Goal: Task Accomplishment & Management: Manage account settings

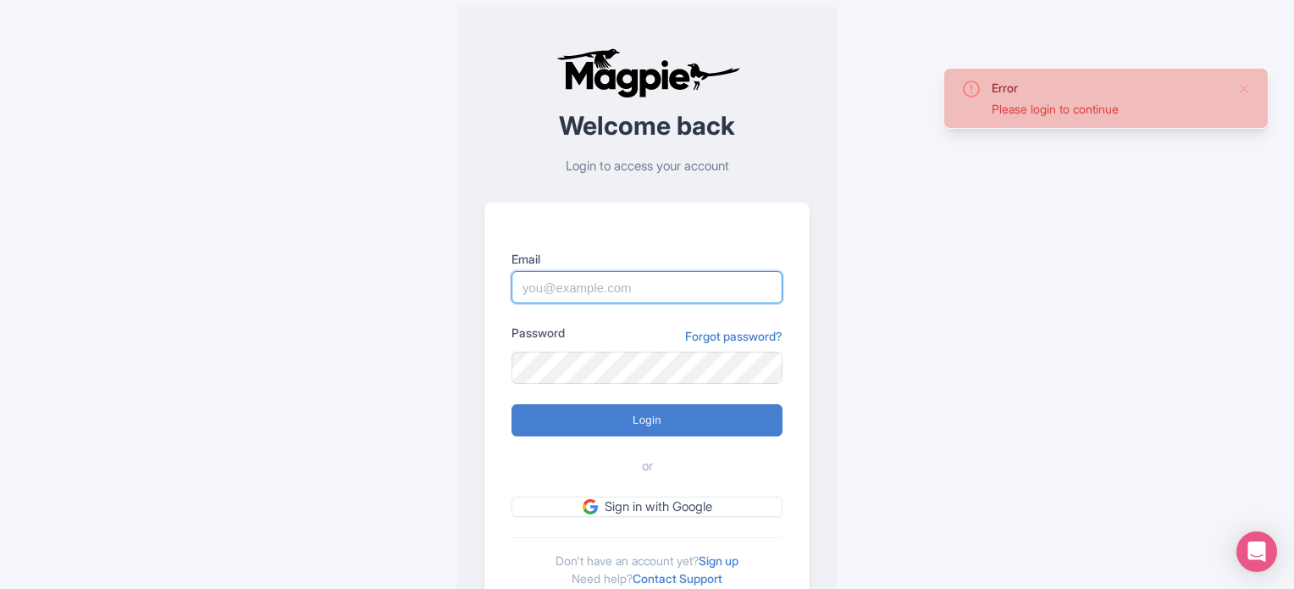
type input "dalia@touristjapan.com"
type input "Logging in..."
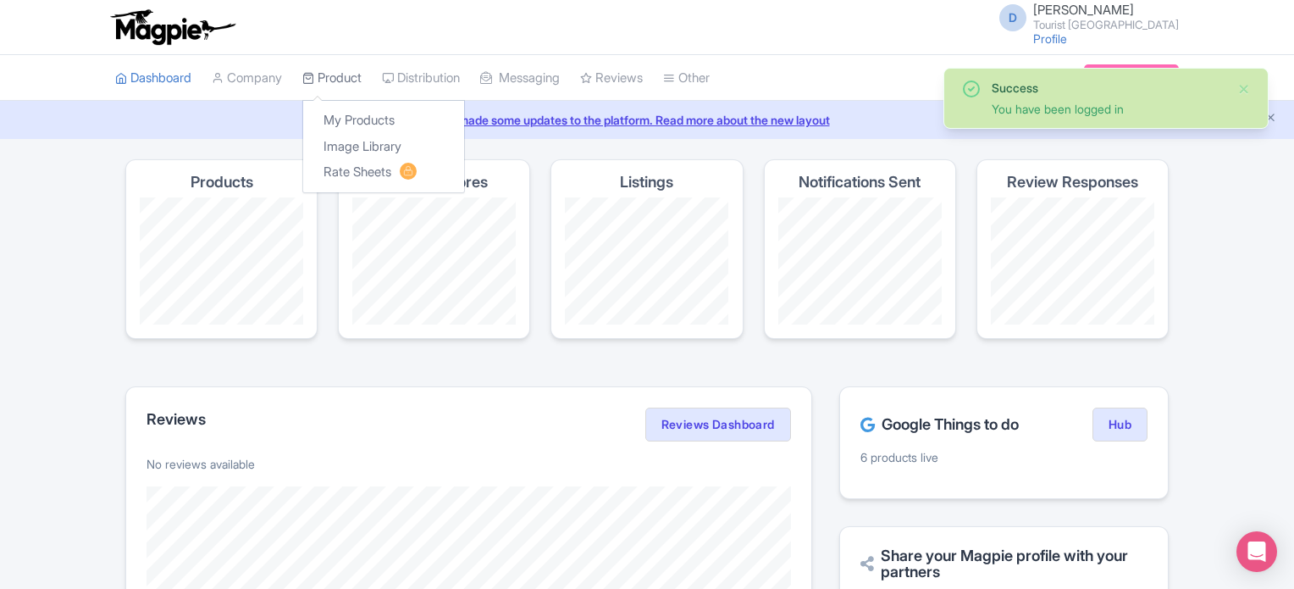
click at [321, 74] on link "Product" at bounding box center [331, 78] width 59 height 47
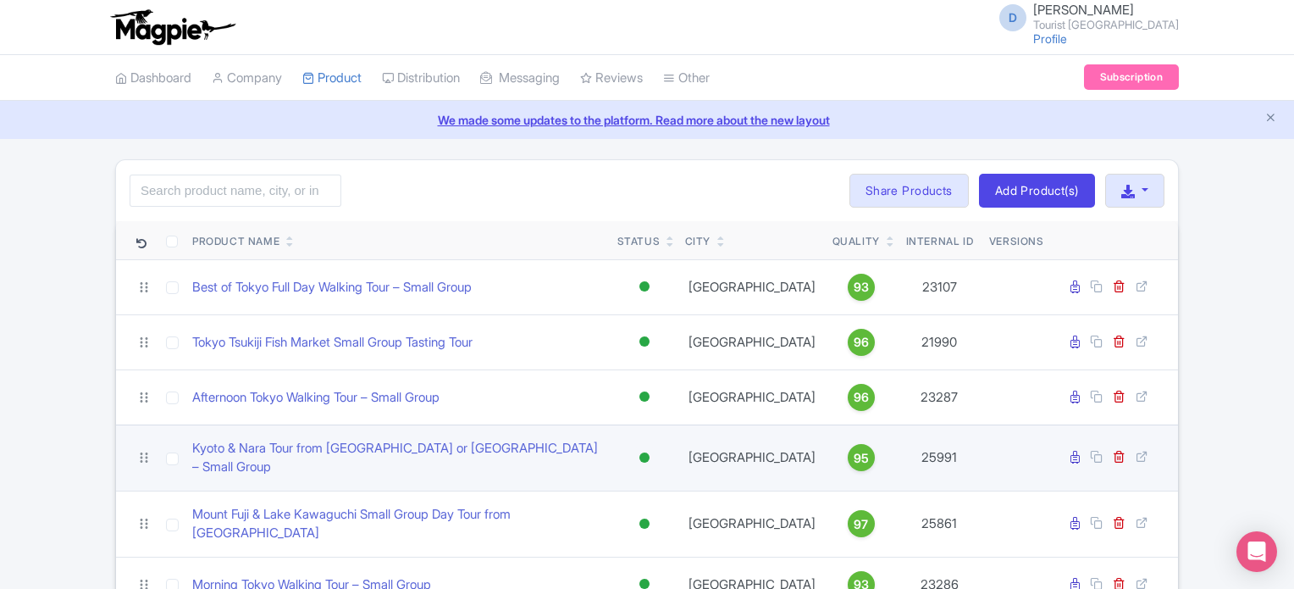
scroll to position [71, 0]
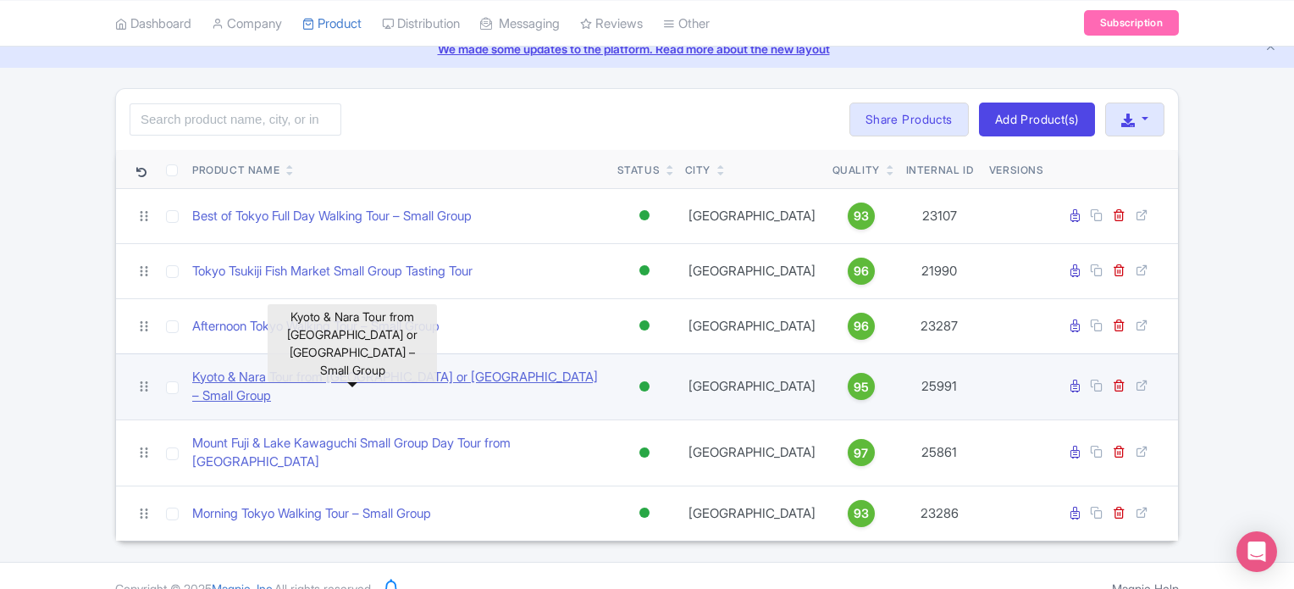
click at [356, 382] on link "Kyoto & Nara Tour from [GEOGRAPHIC_DATA] or [GEOGRAPHIC_DATA] – Small Group" at bounding box center [398, 387] width 412 height 38
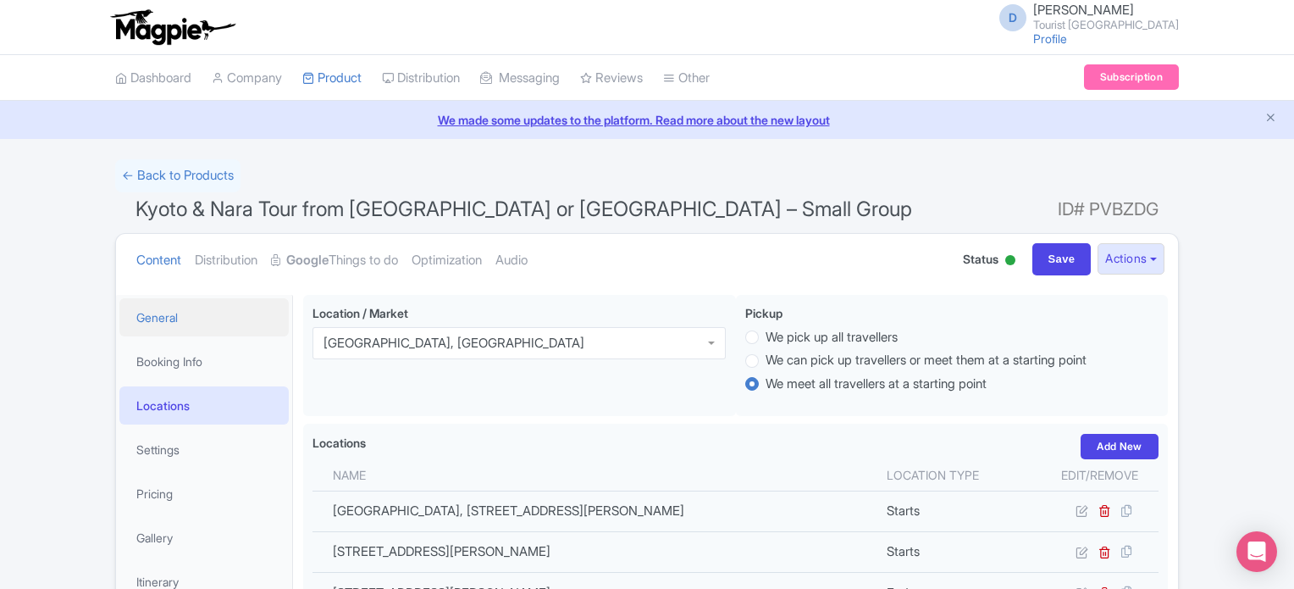
click at [158, 319] on link "General" at bounding box center [203, 317] width 169 height 38
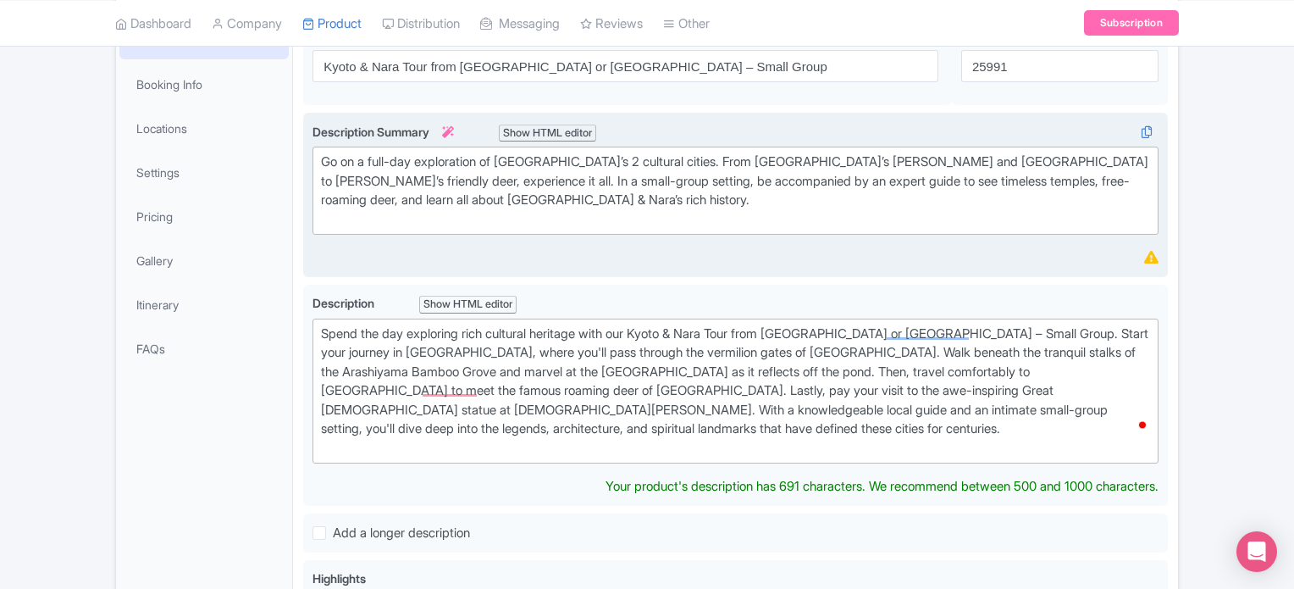
scroll to position [169, 0]
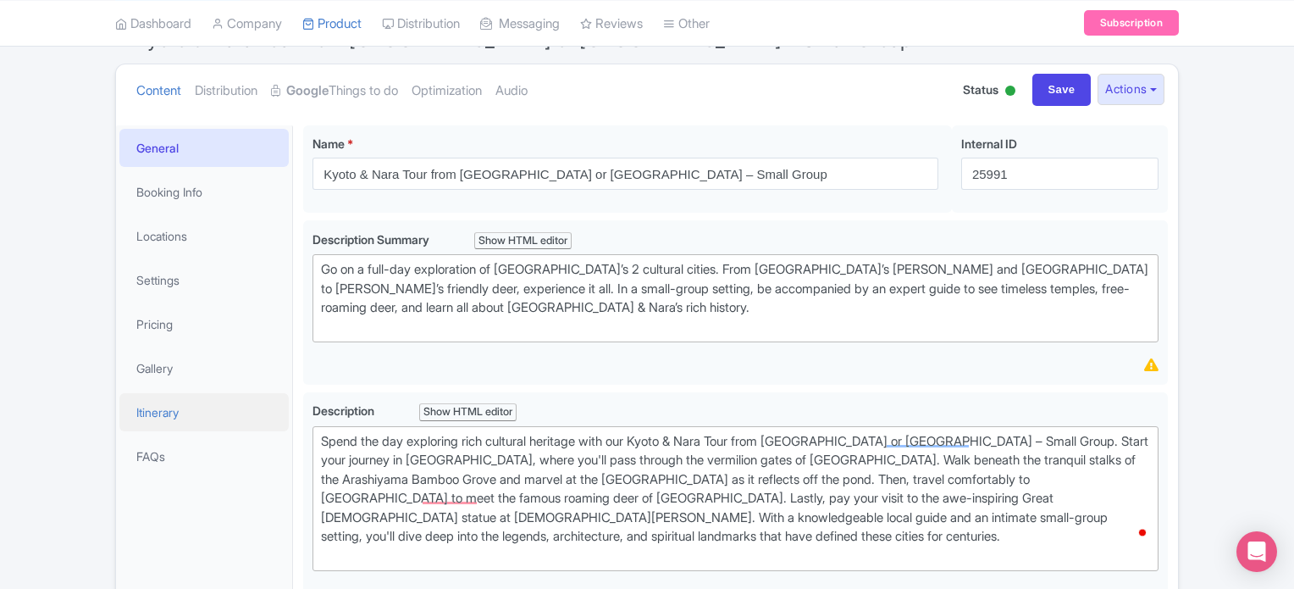
click at [150, 428] on link "Itinerary" at bounding box center [203, 412] width 169 height 38
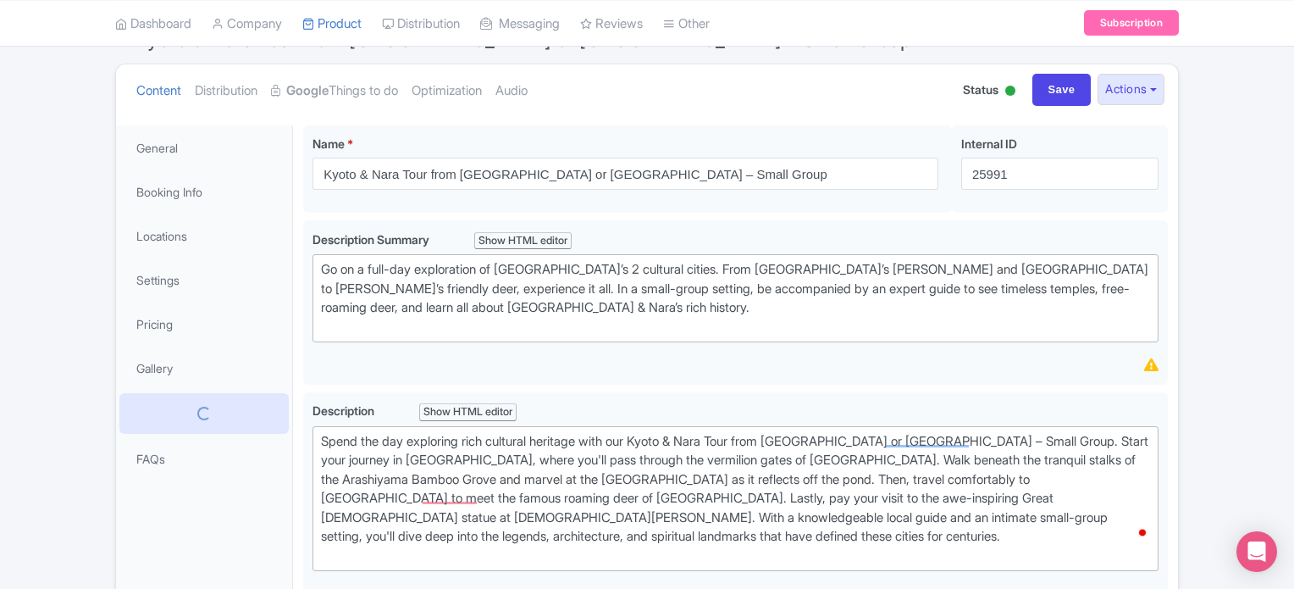
scroll to position [152, 0]
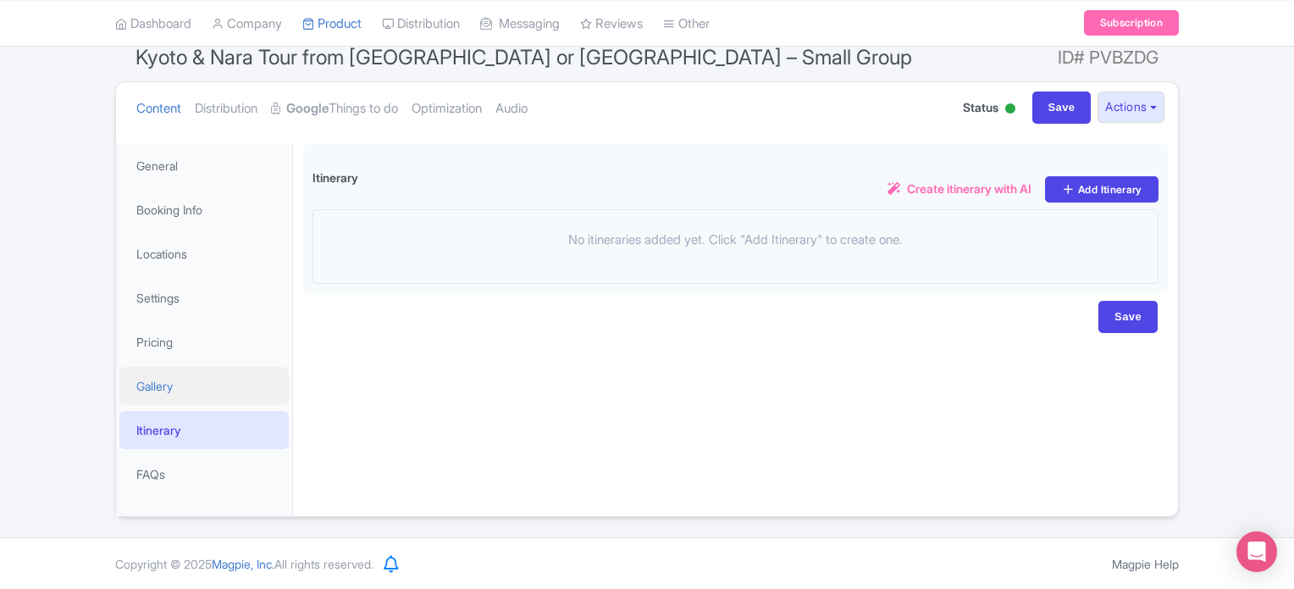
drag, startPoint x: 147, startPoint y: 383, endPoint x: 147, endPoint y: 374, distance: 8.5
click at [147, 382] on link "Gallery" at bounding box center [203, 386] width 169 height 38
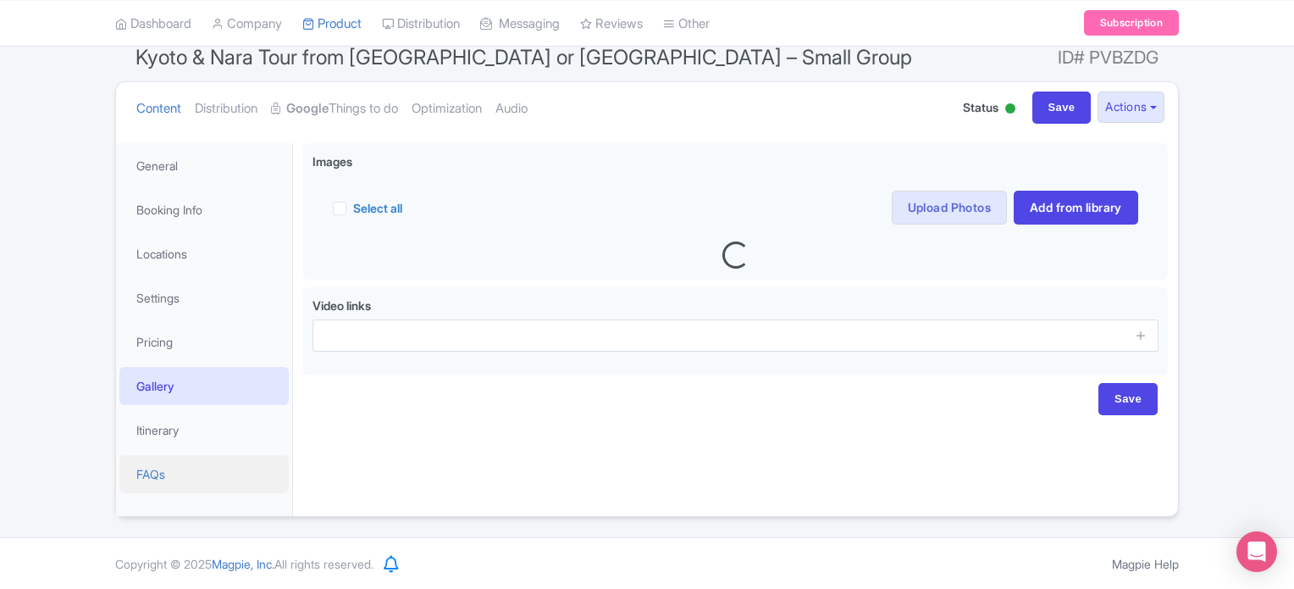
click at [150, 474] on link "FAQs" at bounding box center [203, 474] width 169 height 38
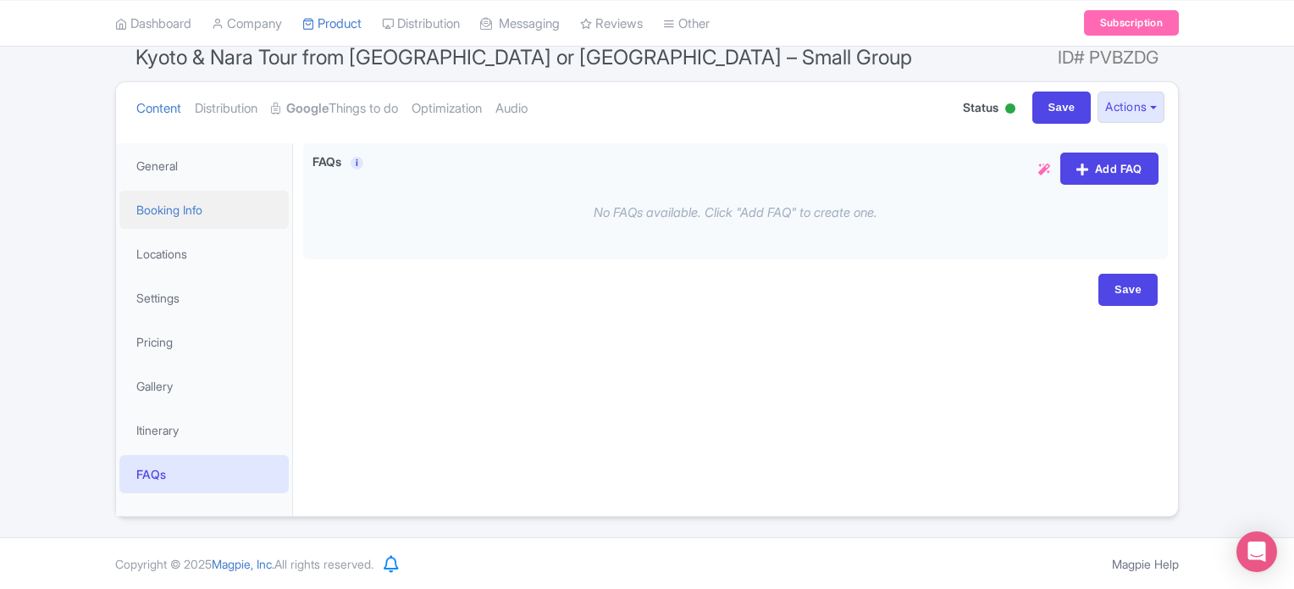
click at [214, 217] on link "Booking Info" at bounding box center [203, 210] width 169 height 38
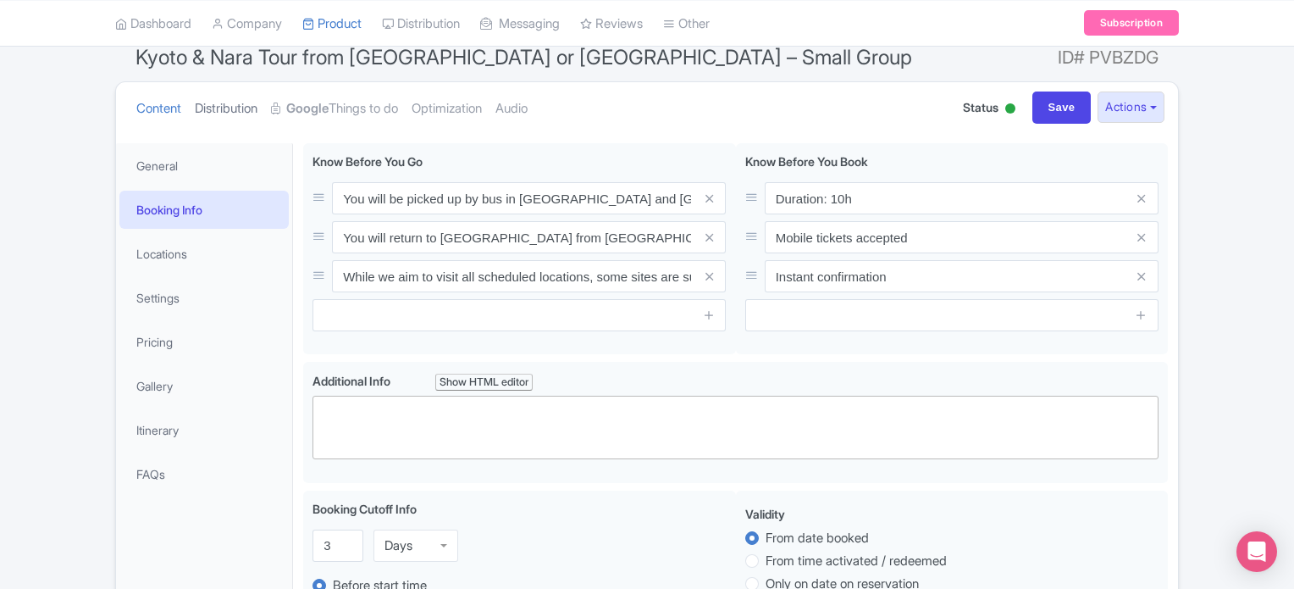
click at [246, 97] on link "Distribution" at bounding box center [226, 108] width 63 height 53
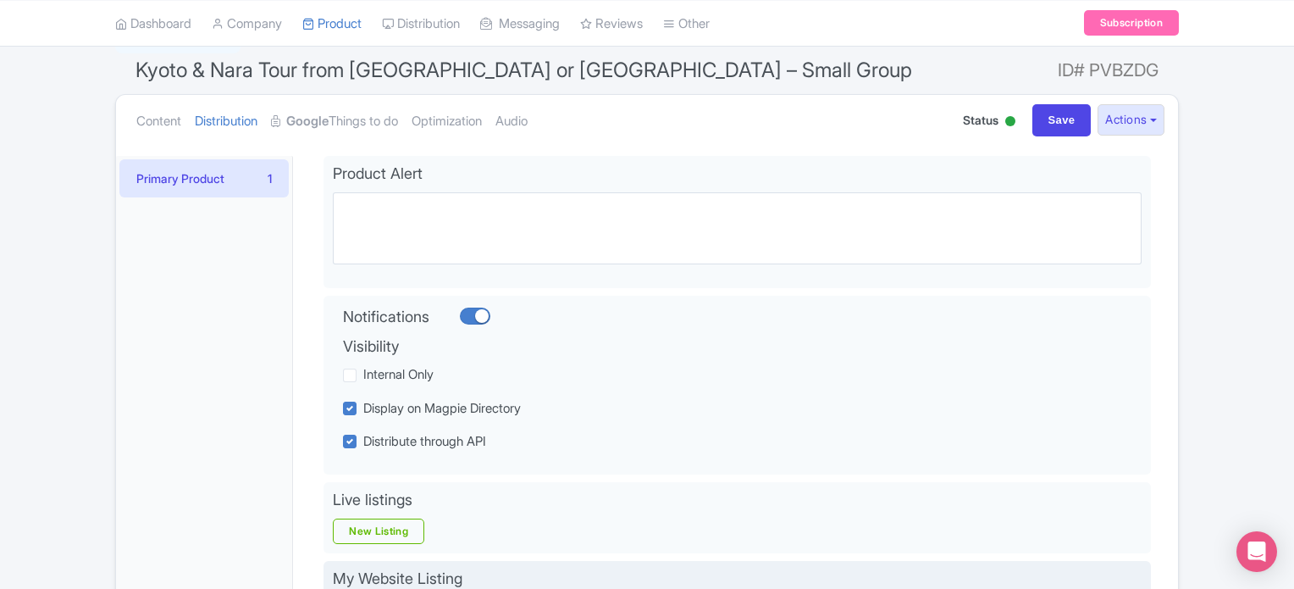
scroll to position [30, 0]
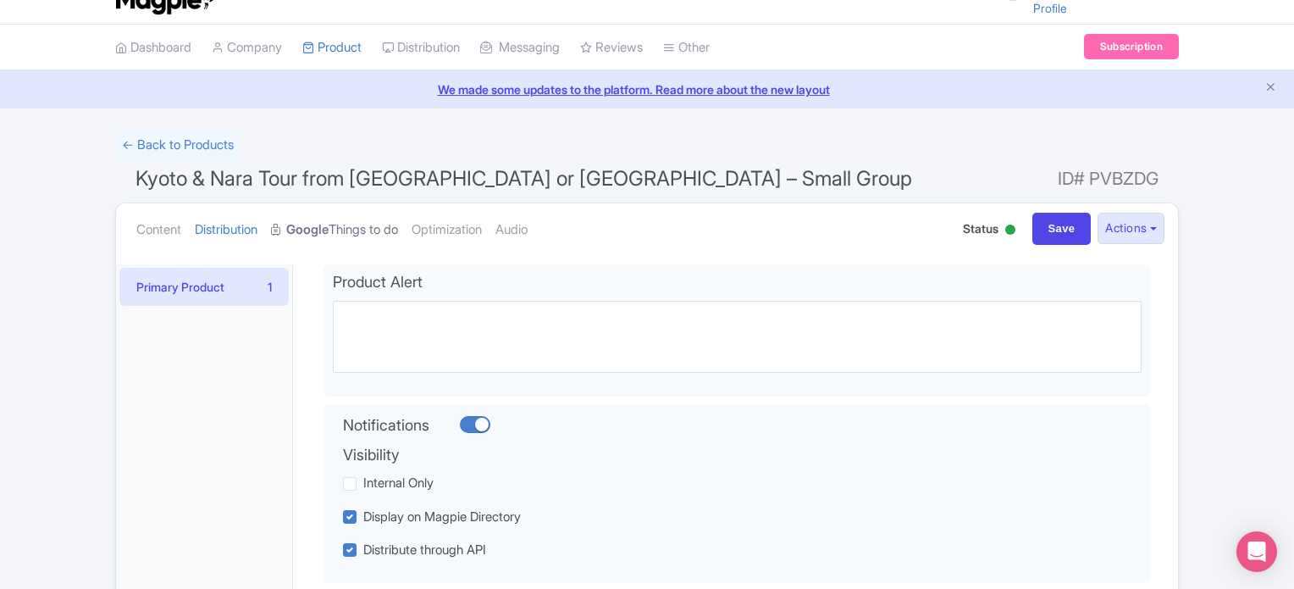
click at [324, 224] on strong "Google" at bounding box center [307, 229] width 42 height 19
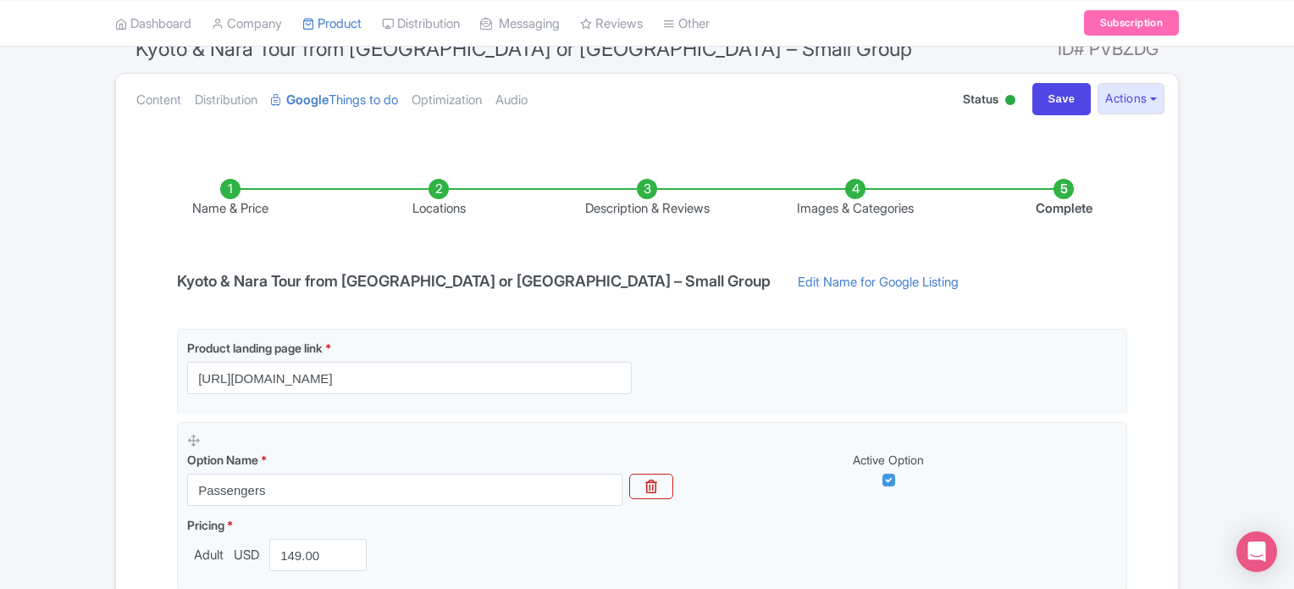
scroll to position [56, 0]
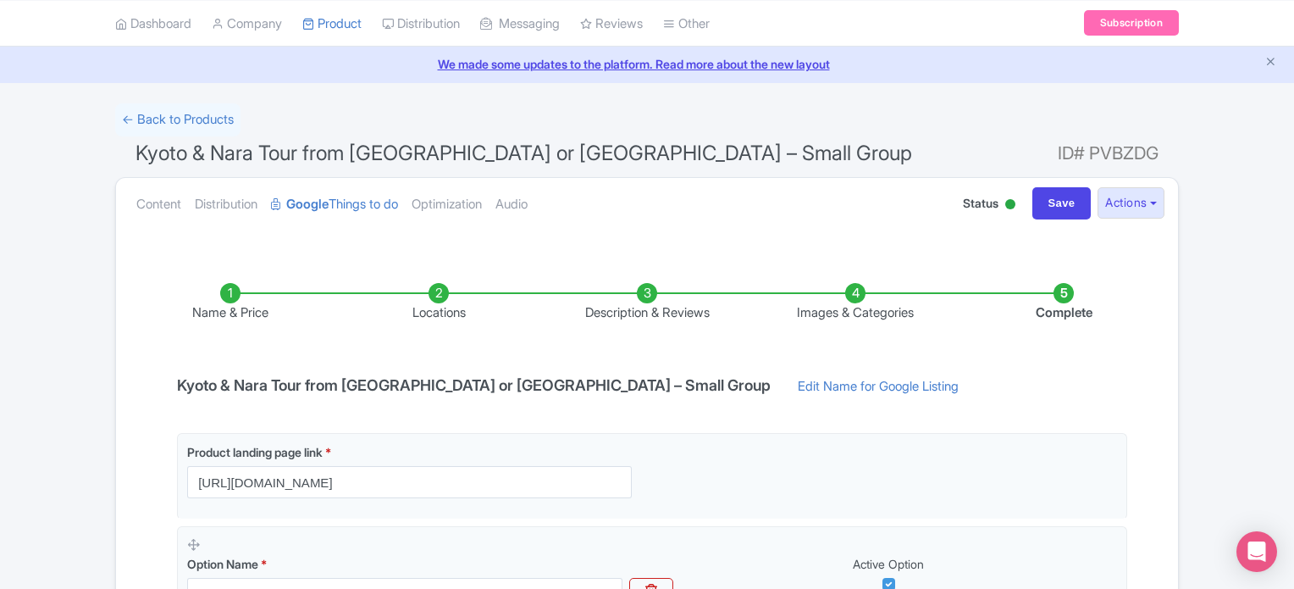
click at [439, 315] on li "Locations" at bounding box center [439, 303] width 208 height 40
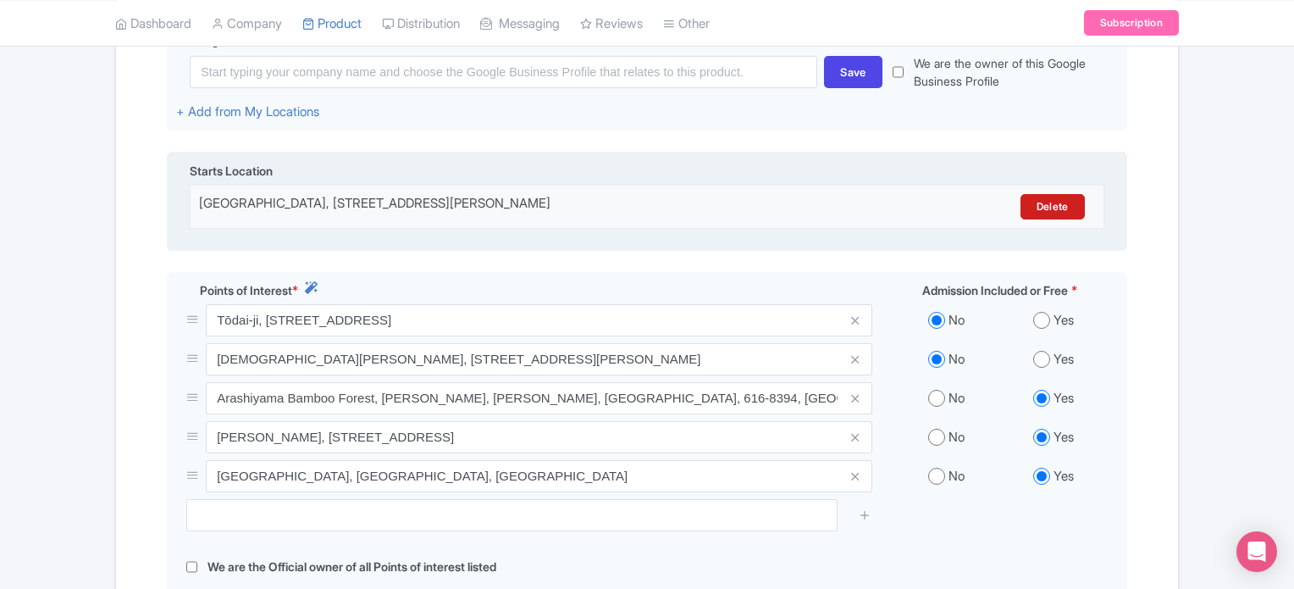
scroll to position [225, 0]
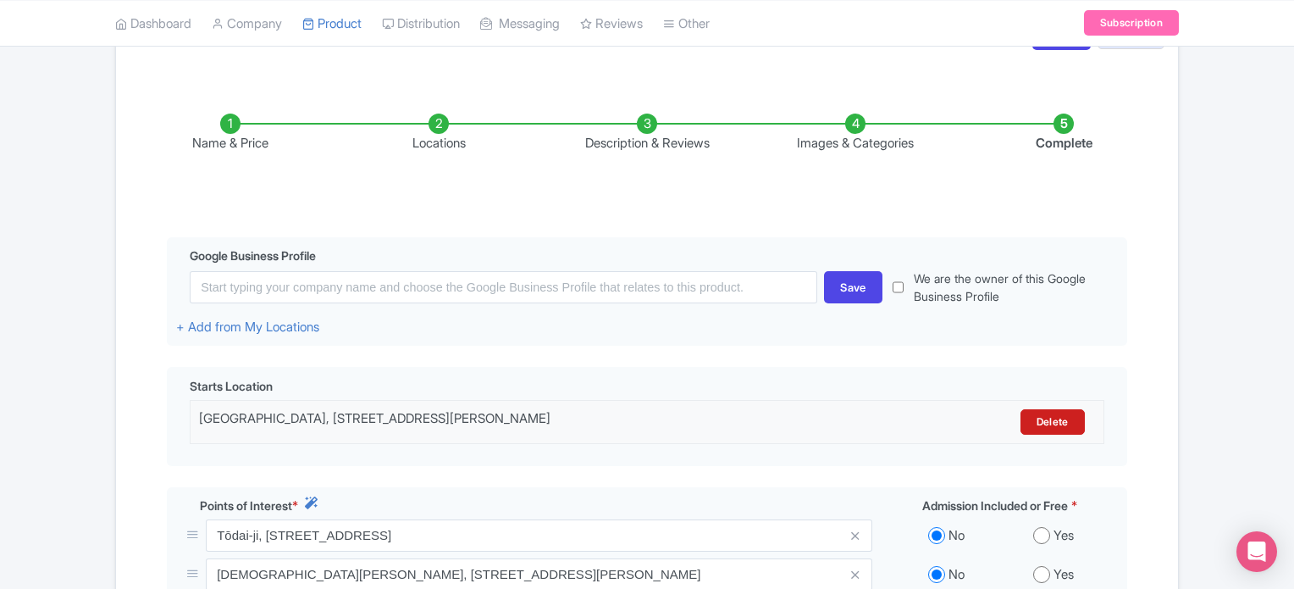
click at [674, 141] on li "Description & Reviews" at bounding box center [647, 134] width 208 height 40
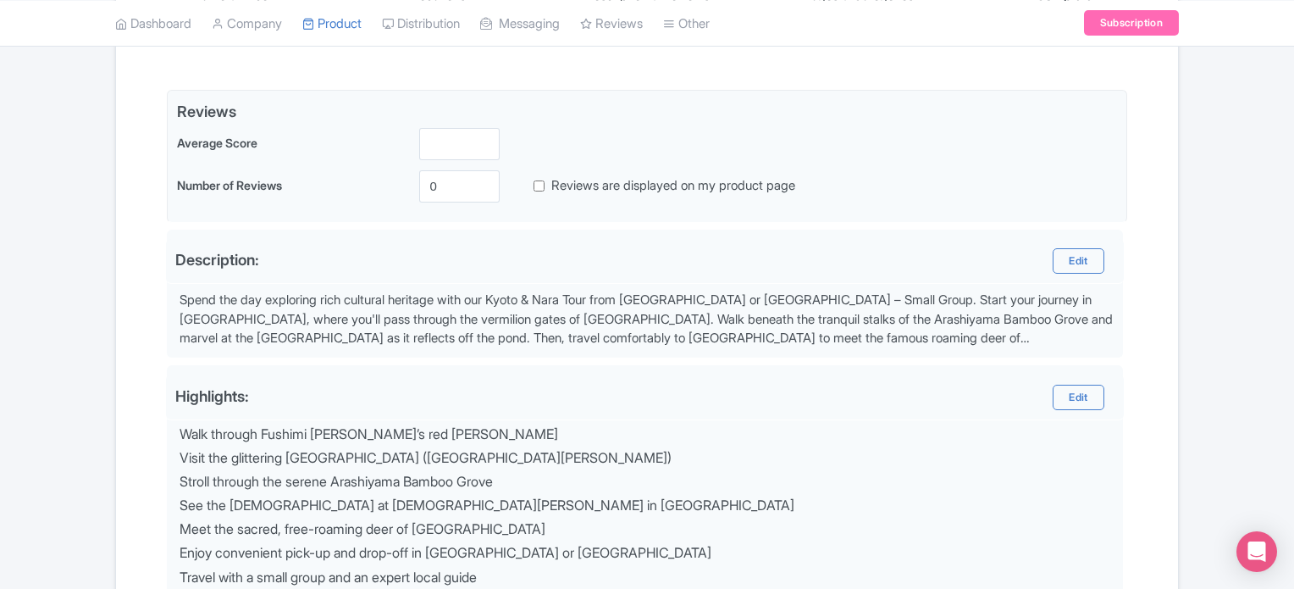
scroll to position [141, 0]
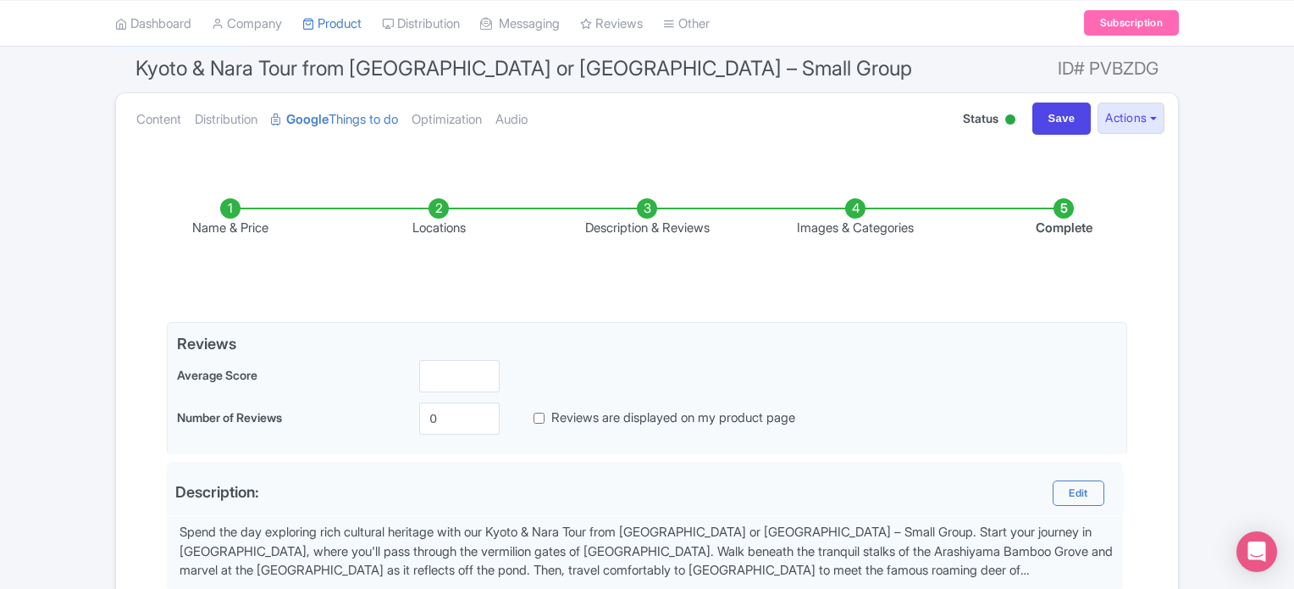
click at [854, 230] on li "Images & Categories" at bounding box center [855, 218] width 208 height 40
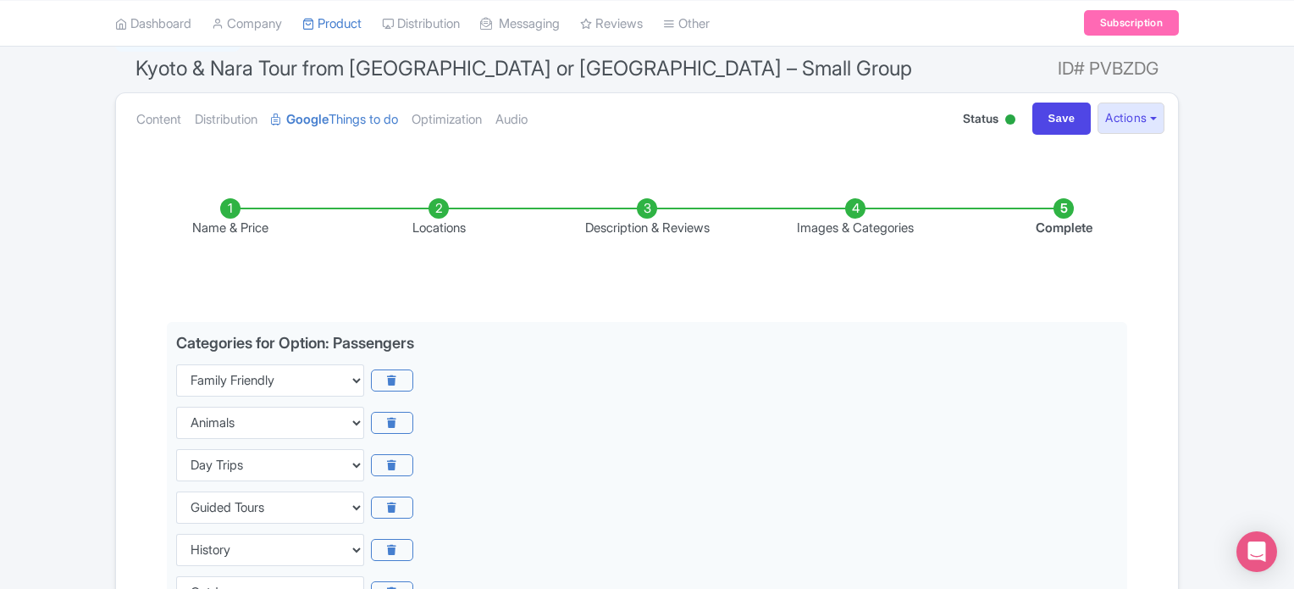
click at [1067, 229] on li "Complete" at bounding box center [1064, 218] width 208 height 40
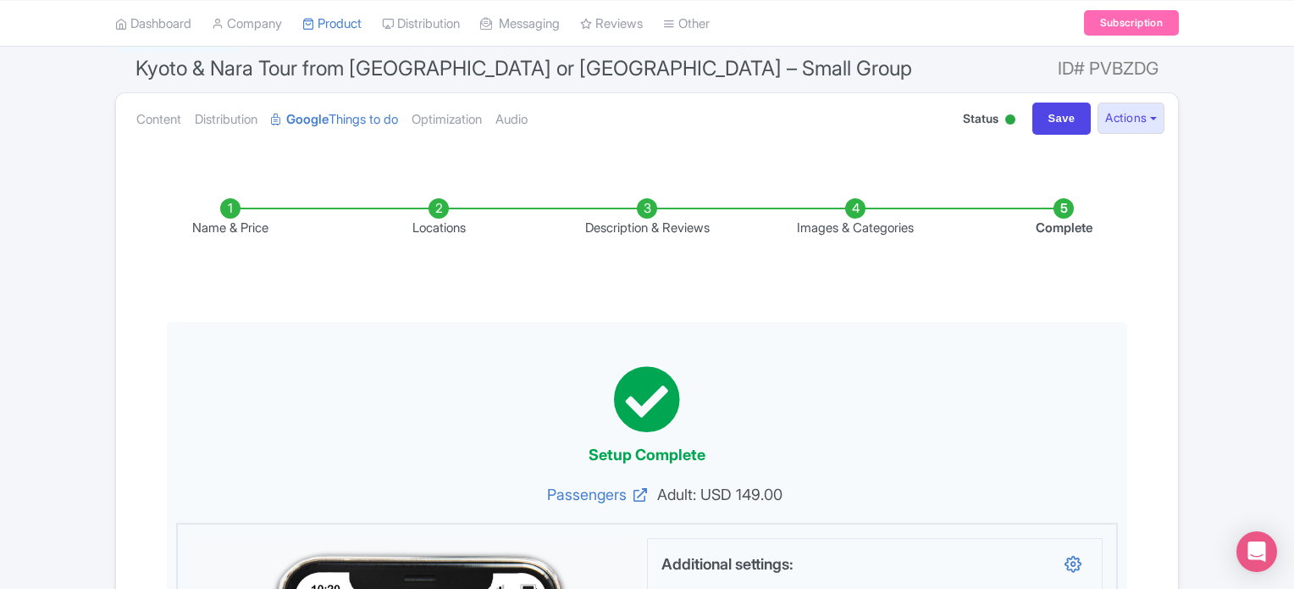
click at [704, 231] on li "Description & Reviews" at bounding box center [647, 218] width 208 height 40
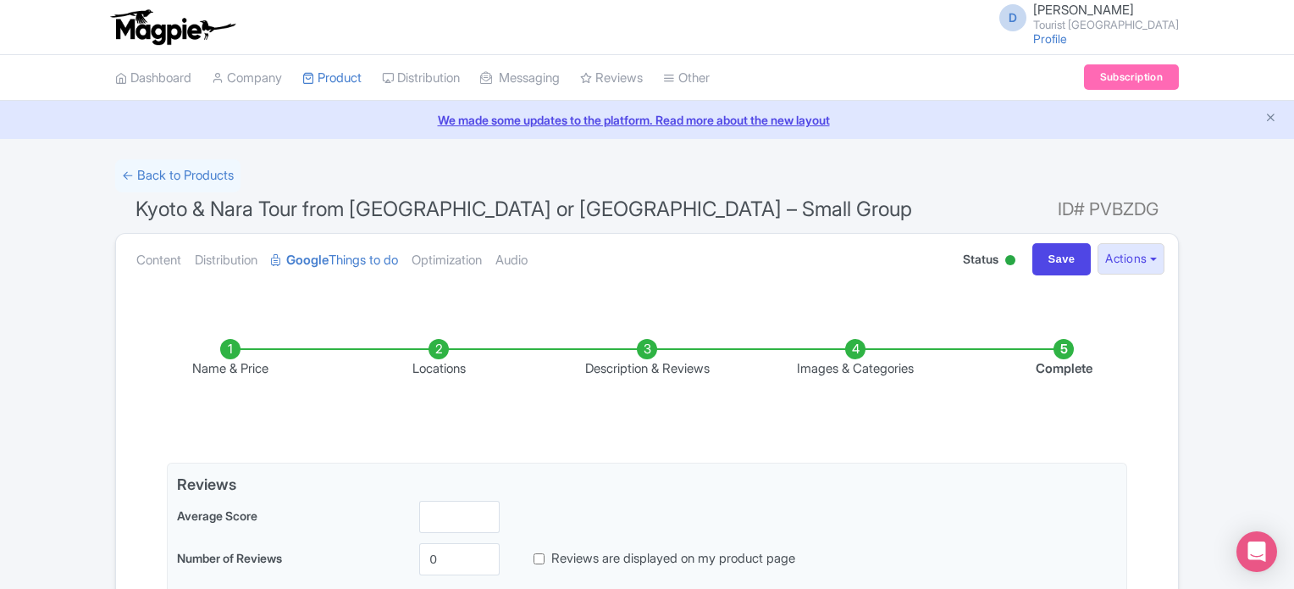
scroll to position [0, 0]
click at [160, 166] on link "← Back to Products" at bounding box center [177, 175] width 125 height 33
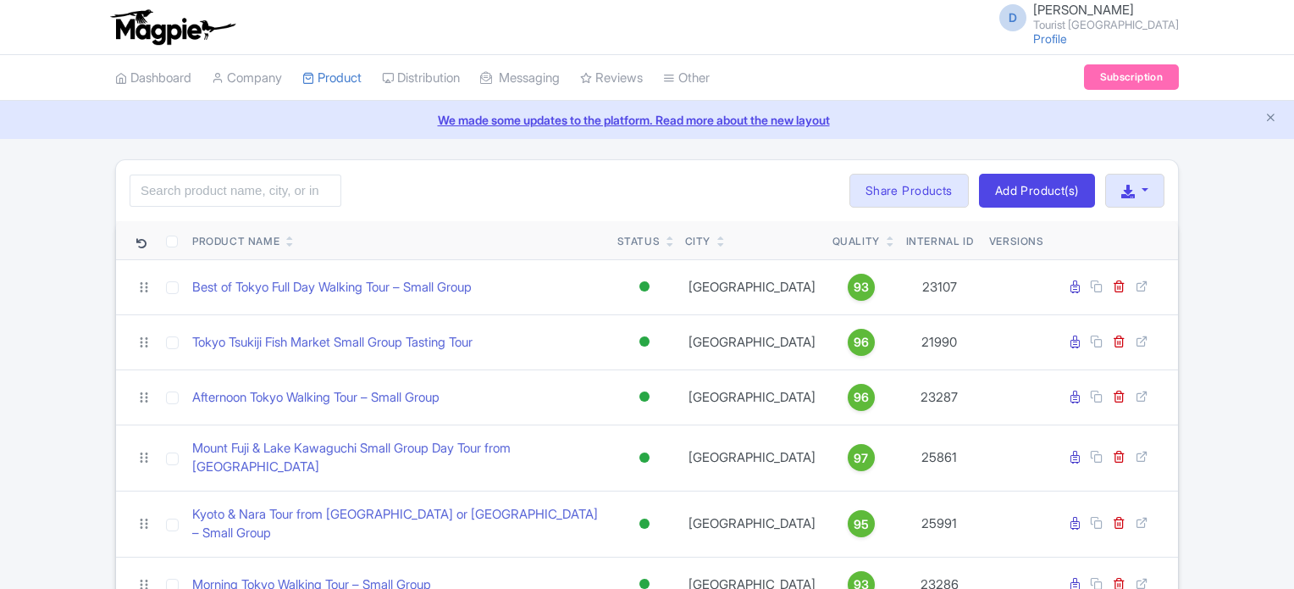
scroll to position [71, 0]
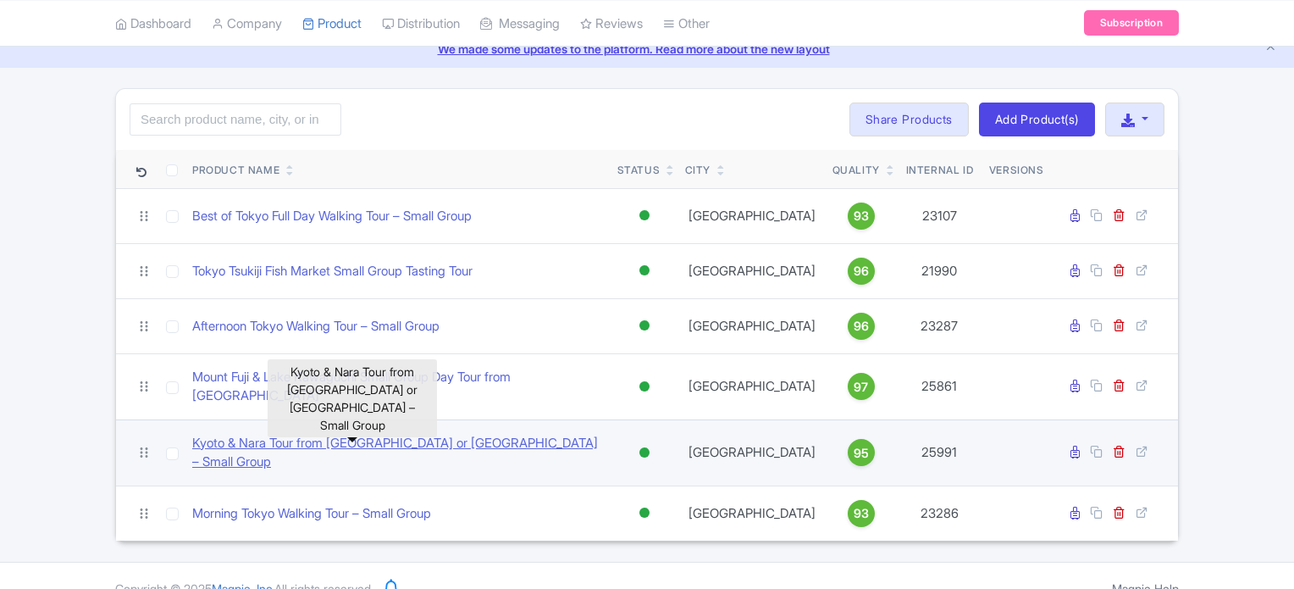
click at [386, 434] on link "Kyoto & Nara Tour from [GEOGRAPHIC_DATA] or [GEOGRAPHIC_DATA] – Small Group" at bounding box center [398, 453] width 412 height 38
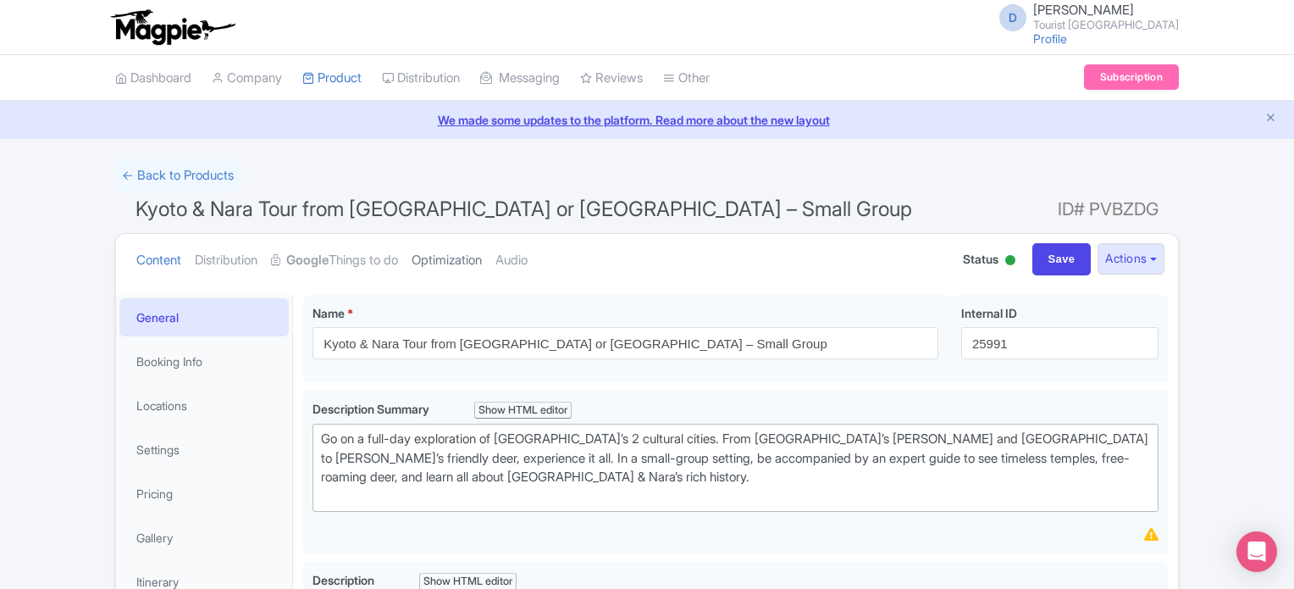
click at [471, 263] on link "Optimization" at bounding box center [447, 260] width 70 height 53
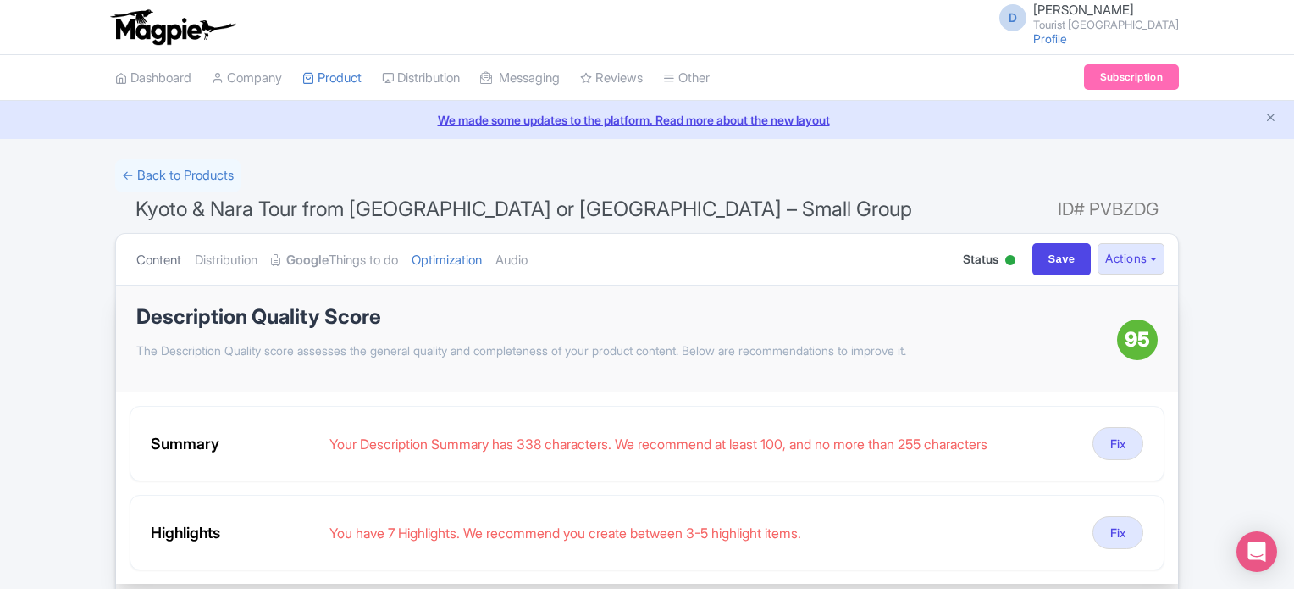
click at [160, 258] on link "Content" at bounding box center [158, 260] width 45 height 53
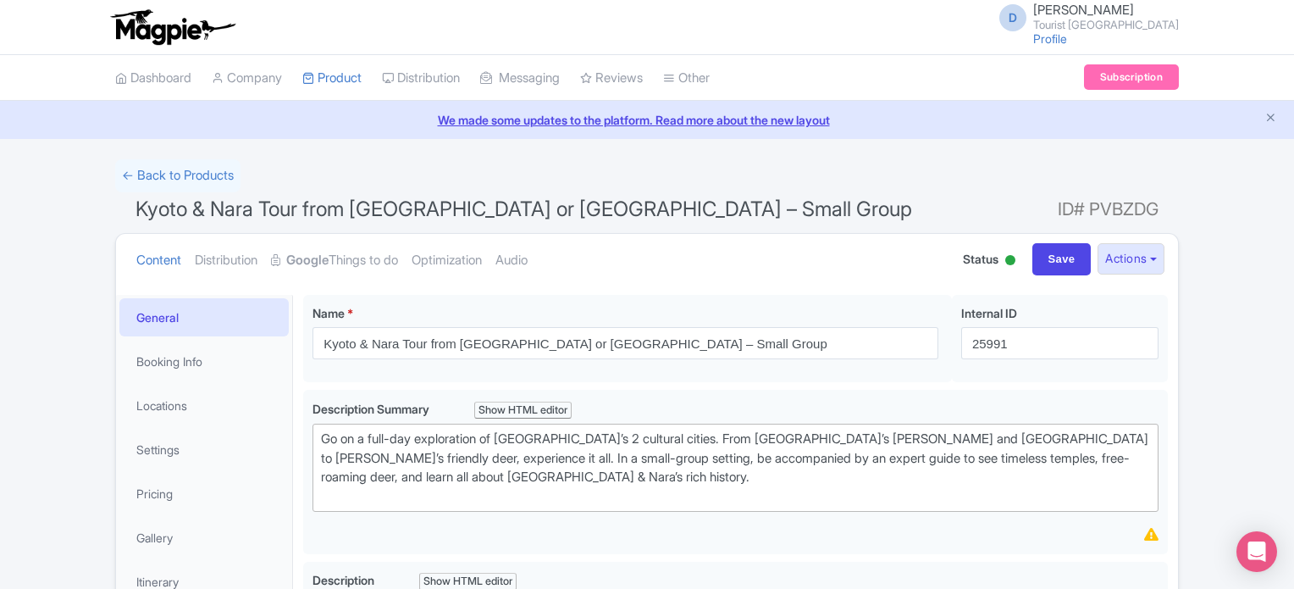
scroll to position [169, 0]
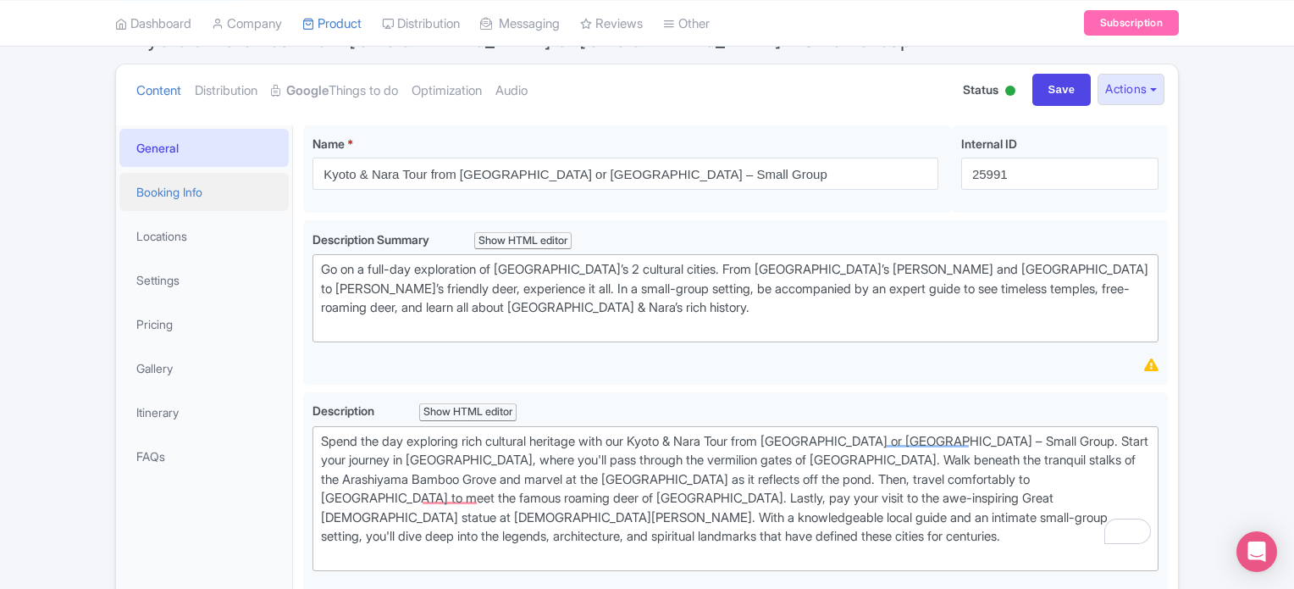
click at [186, 194] on link "Booking Info" at bounding box center [203, 192] width 169 height 38
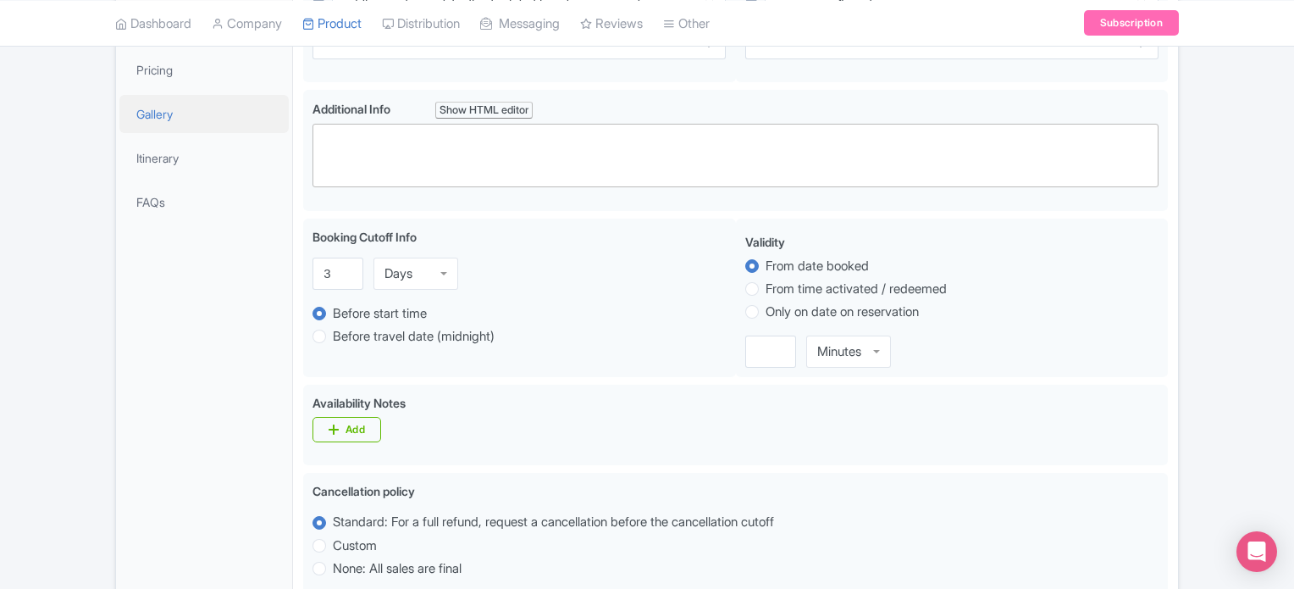
scroll to position [254, 0]
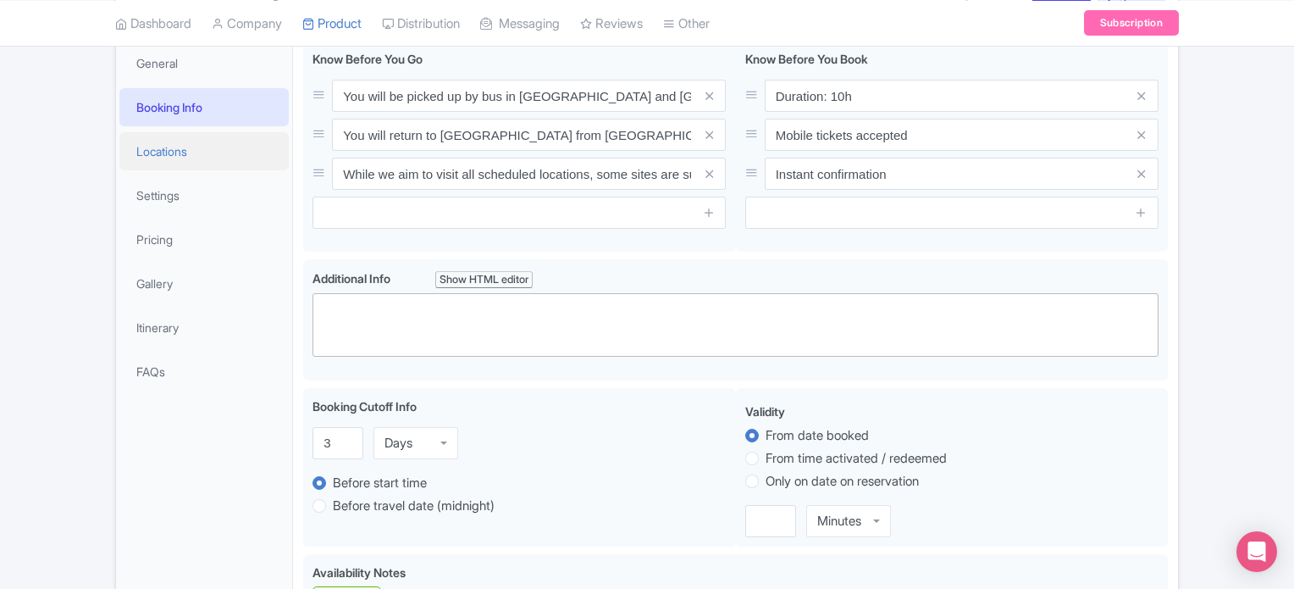
click at [178, 152] on link "Locations" at bounding box center [203, 151] width 169 height 38
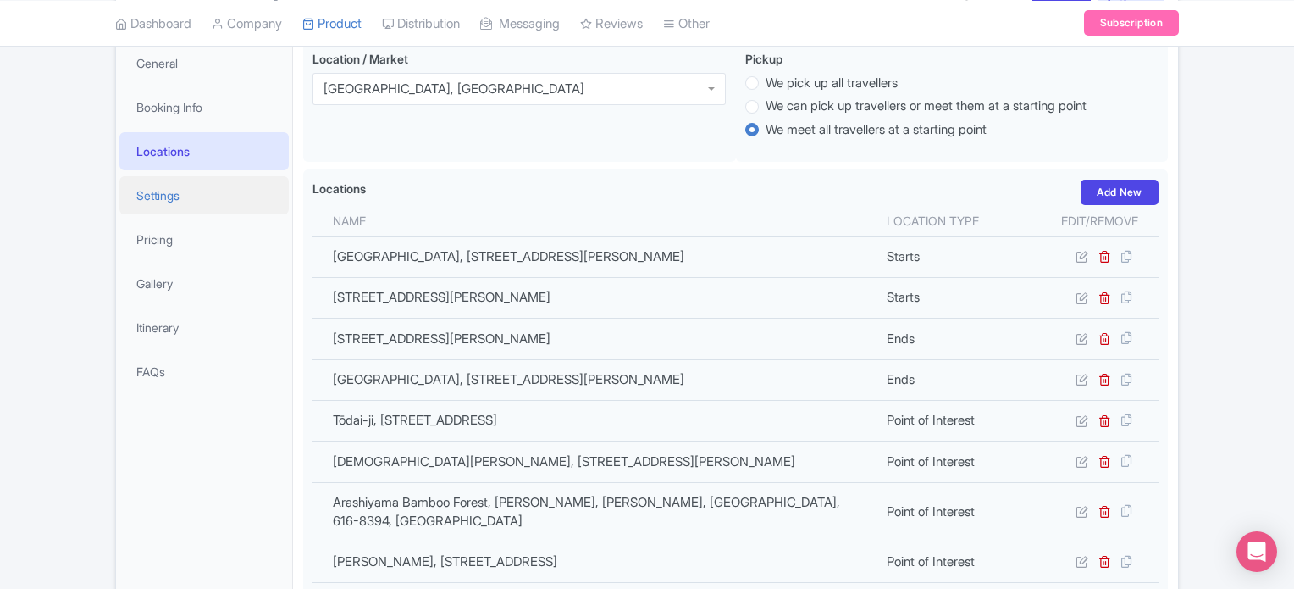
click at [166, 196] on link "Settings" at bounding box center [203, 195] width 169 height 38
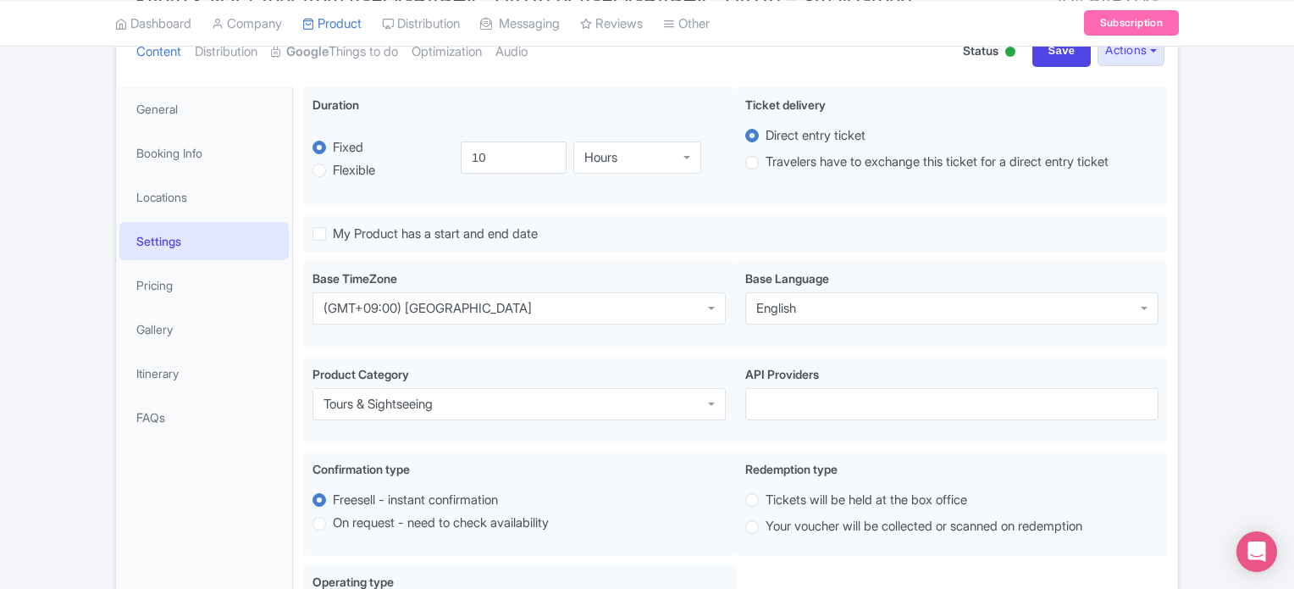
scroll to position [0, 0]
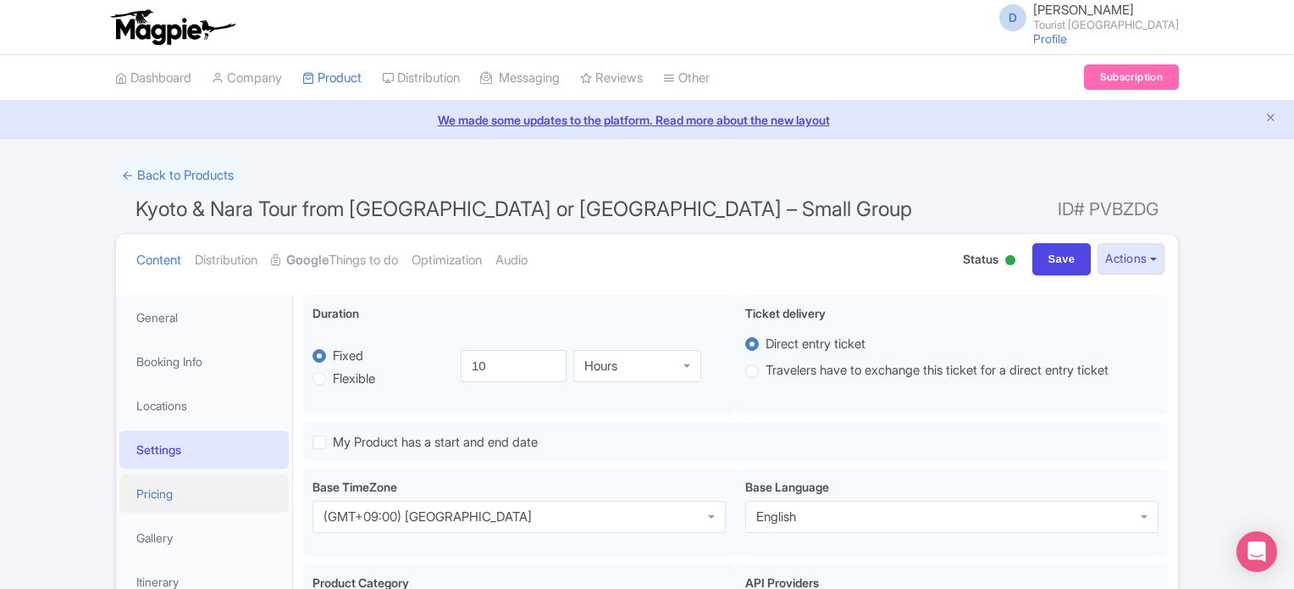
click at [173, 483] on link "Pricing" at bounding box center [203, 493] width 169 height 38
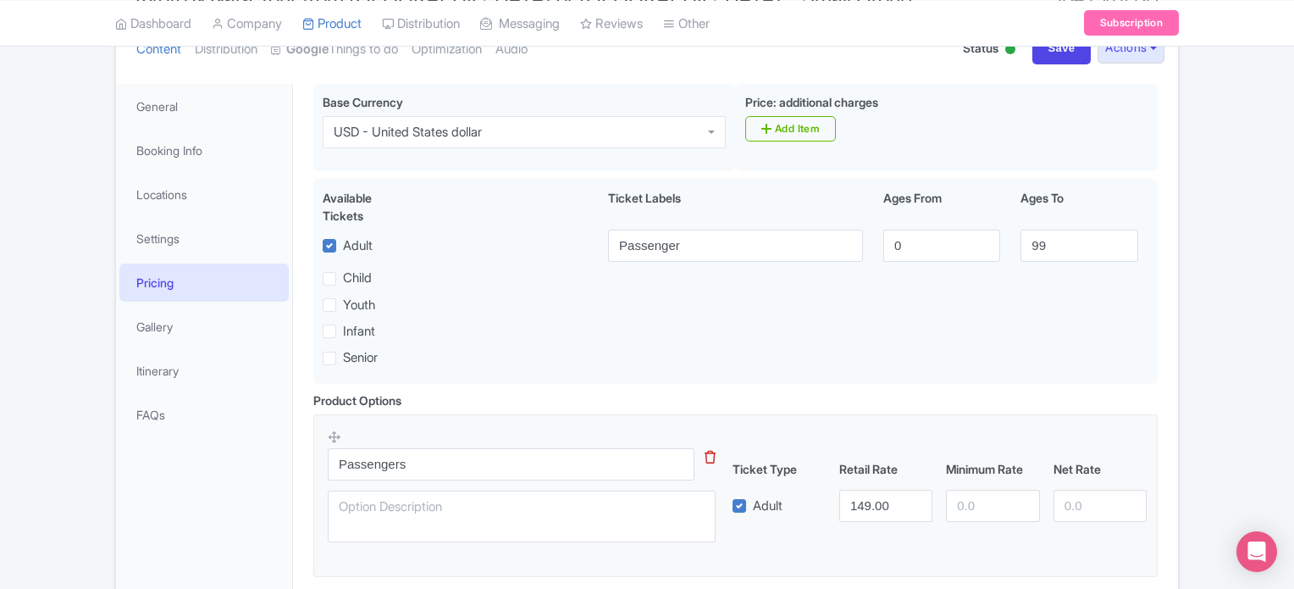
scroll to position [254, 0]
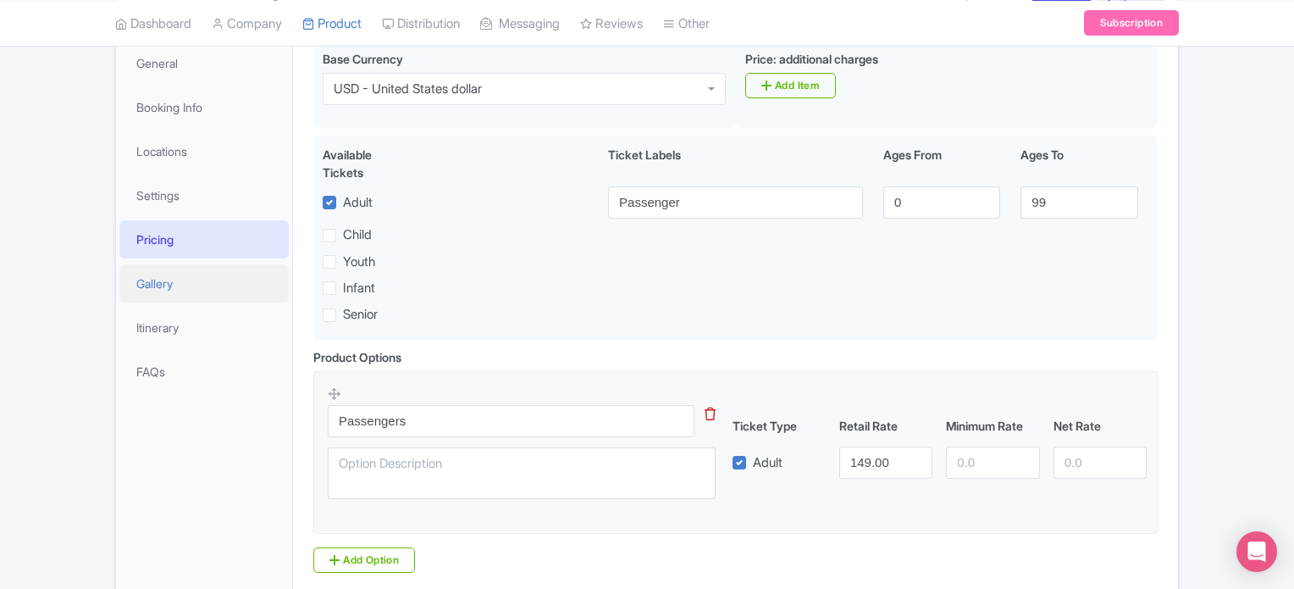
click at [176, 289] on link "Gallery" at bounding box center [203, 283] width 169 height 38
